Goal: Task Accomplishment & Management: Manage account settings

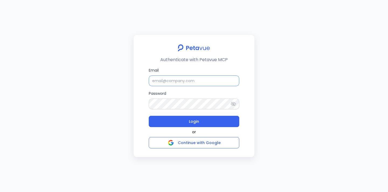
paste input "[EMAIL_ADDRESS][DOMAIN_NAME]"
type input "[EMAIL_ADDRESS][DOMAIN_NAME]"
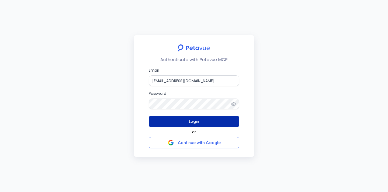
click at [200, 123] on button "Login" at bounding box center [194, 121] width 90 height 11
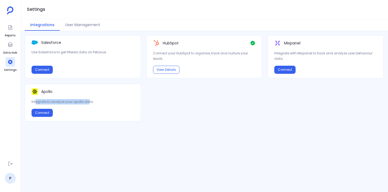
drag, startPoint x: 35, startPoint y: 103, endPoint x: 87, endPoint y: 103, distance: 52.0
click at [87, 103] on p "Integrate to analyze your apollo data." at bounding box center [83, 101] width 103 height 5
click at [9, 43] on icon at bounding box center [10, 44] width 5 height 5
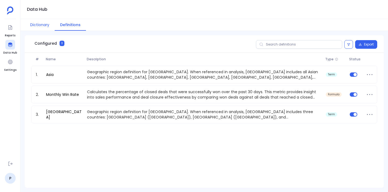
click at [38, 28] on button "Dictionary" at bounding box center [40, 25] width 30 height 12
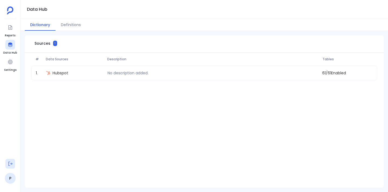
click at [10, 163] on icon at bounding box center [10, 163] width 5 height 5
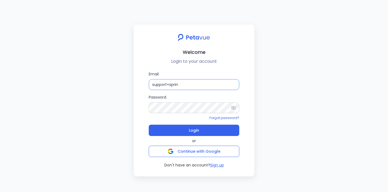
type input "[EMAIL_ADDRESS][DOMAIN_NAME]"
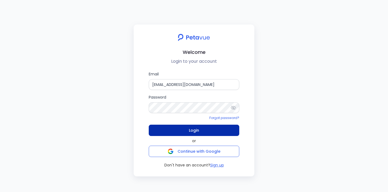
click at [194, 132] on span "Login" at bounding box center [194, 131] width 10 height 8
